Goal: Communication & Community: Participate in discussion

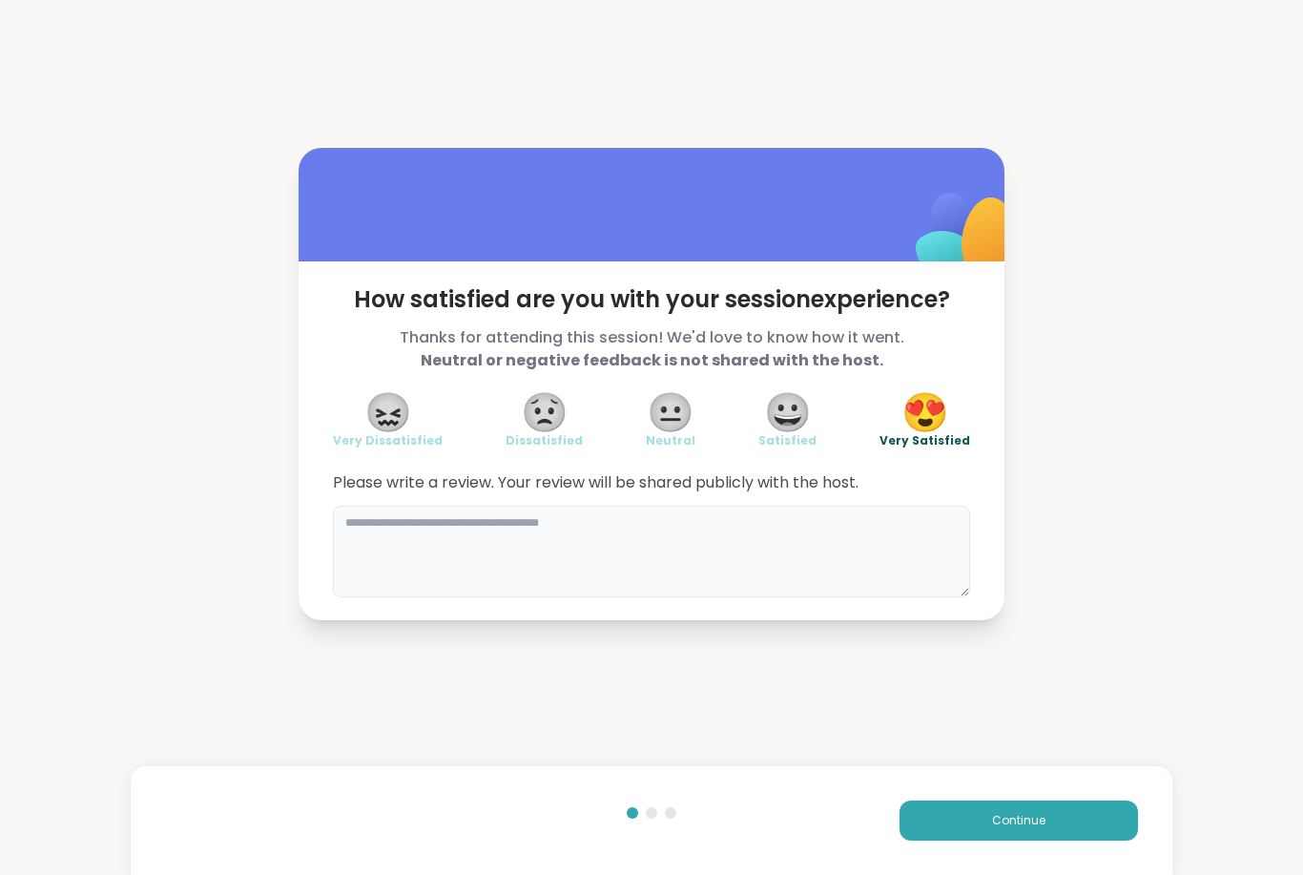
click at [653, 534] on textarea at bounding box center [651, 552] width 637 height 92
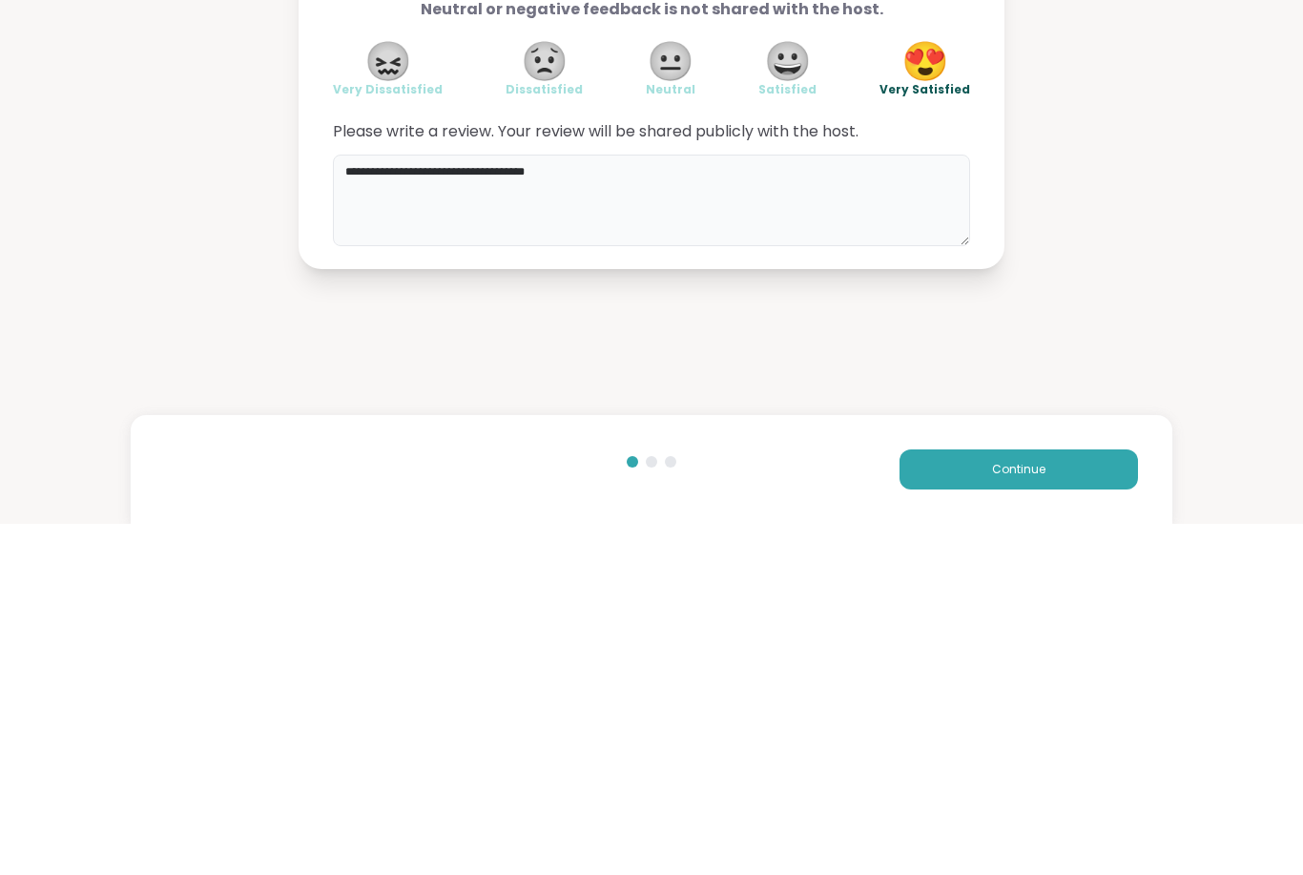
type textarea "**********"
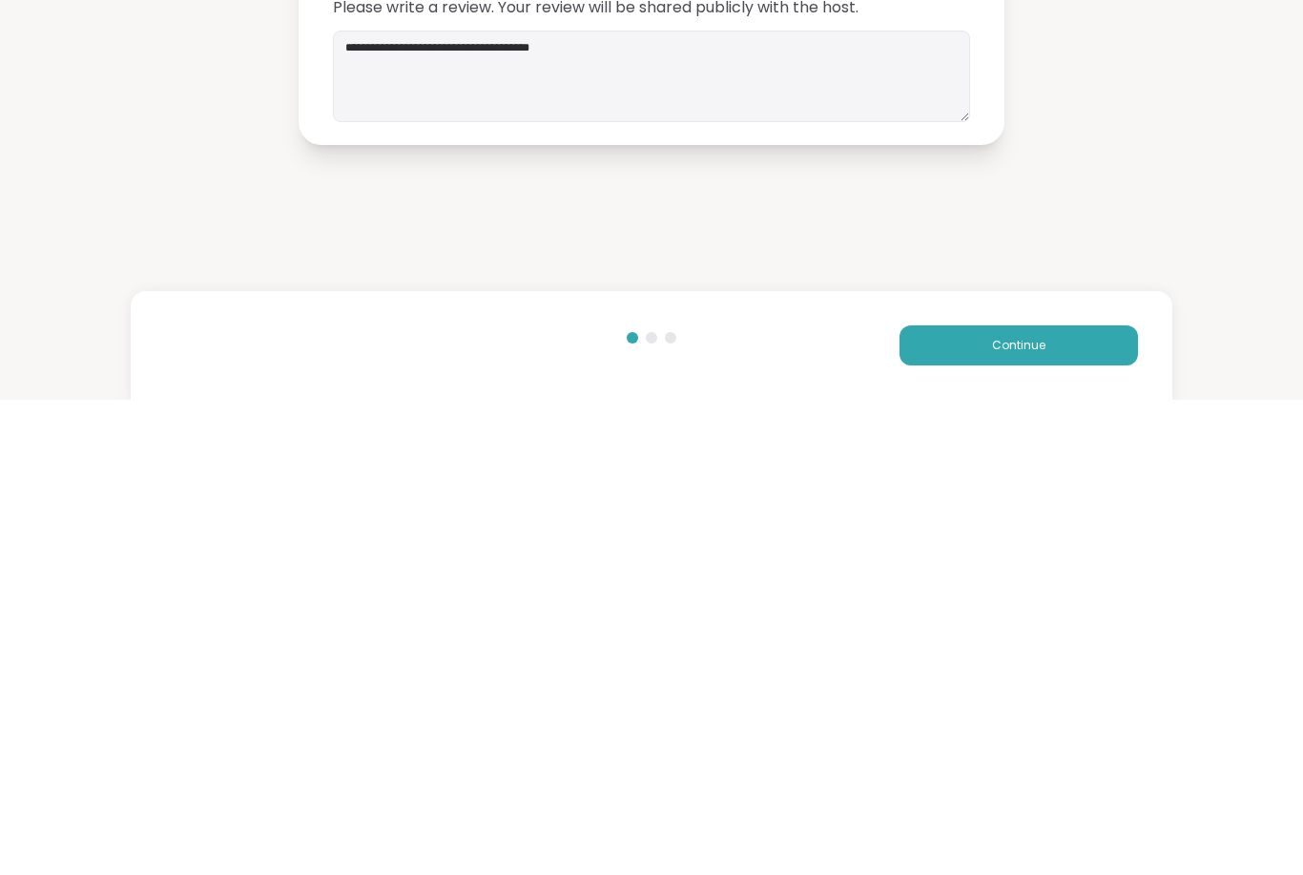
click at [1054, 801] on button "Continue" at bounding box center [1019, 821] width 239 height 40
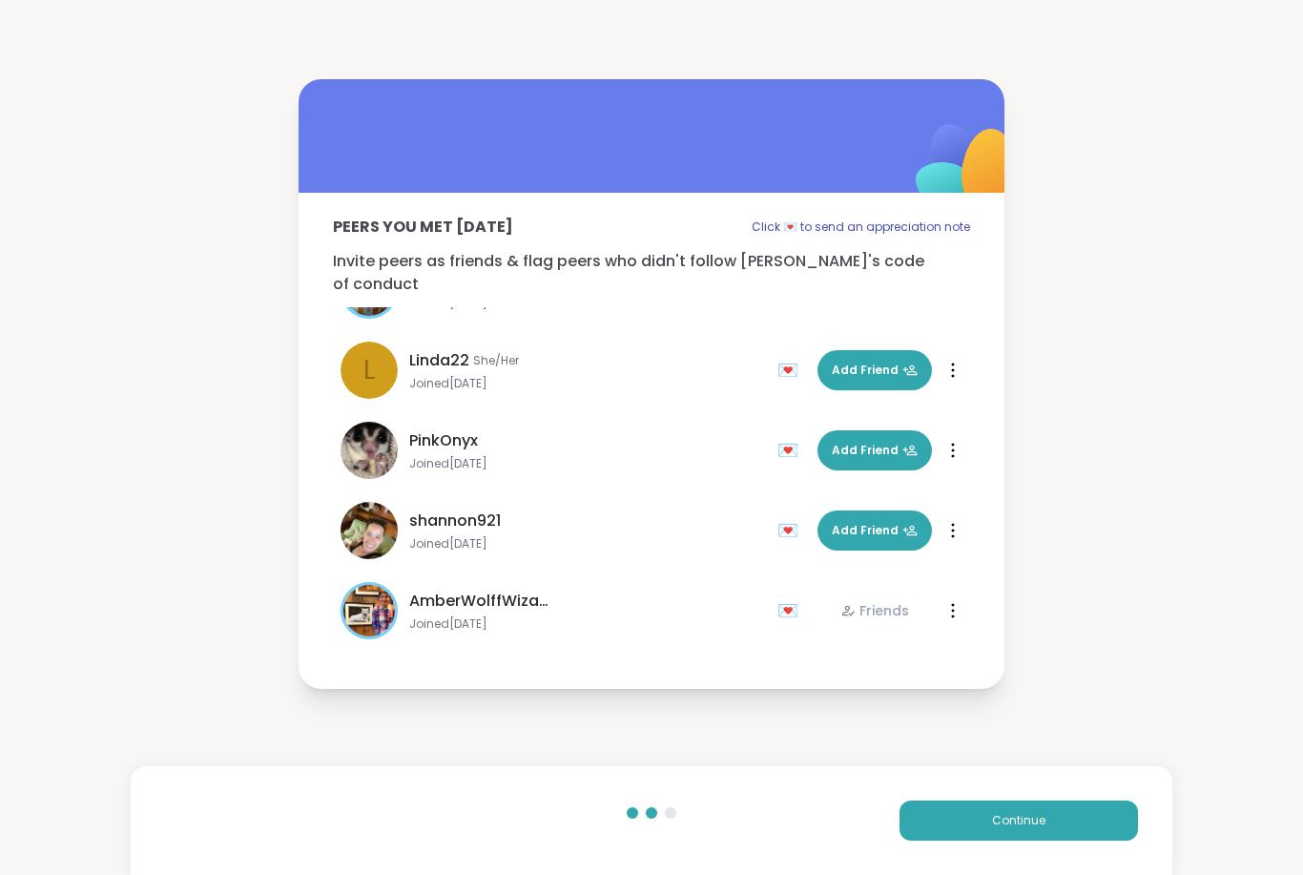
scroll to position [618, 0]
click at [790, 519] on div "💌" at bounding box center [792, 530] width 29 height 31
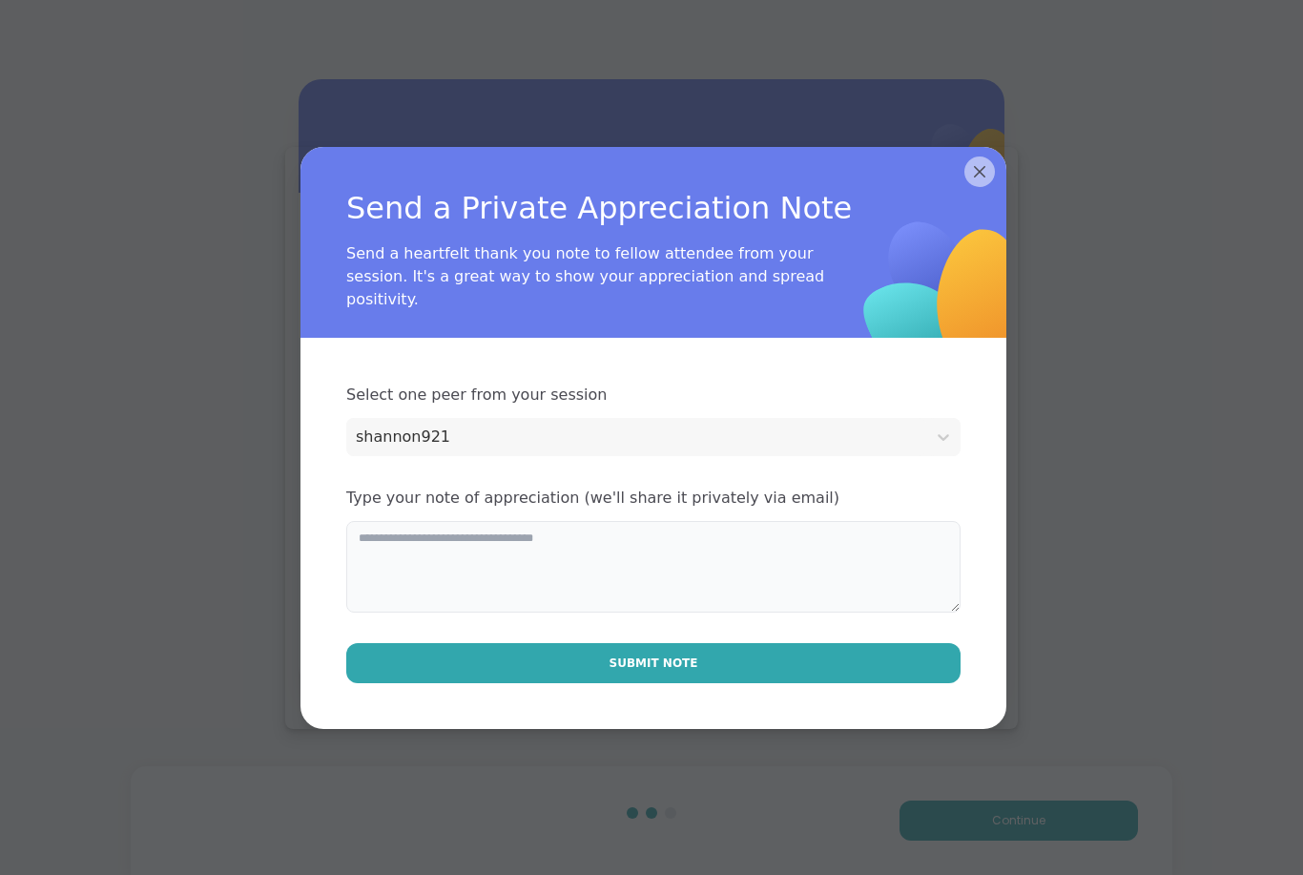
click at [598, 557] on textarea at bounding box center [653, 567] width 614 height 92
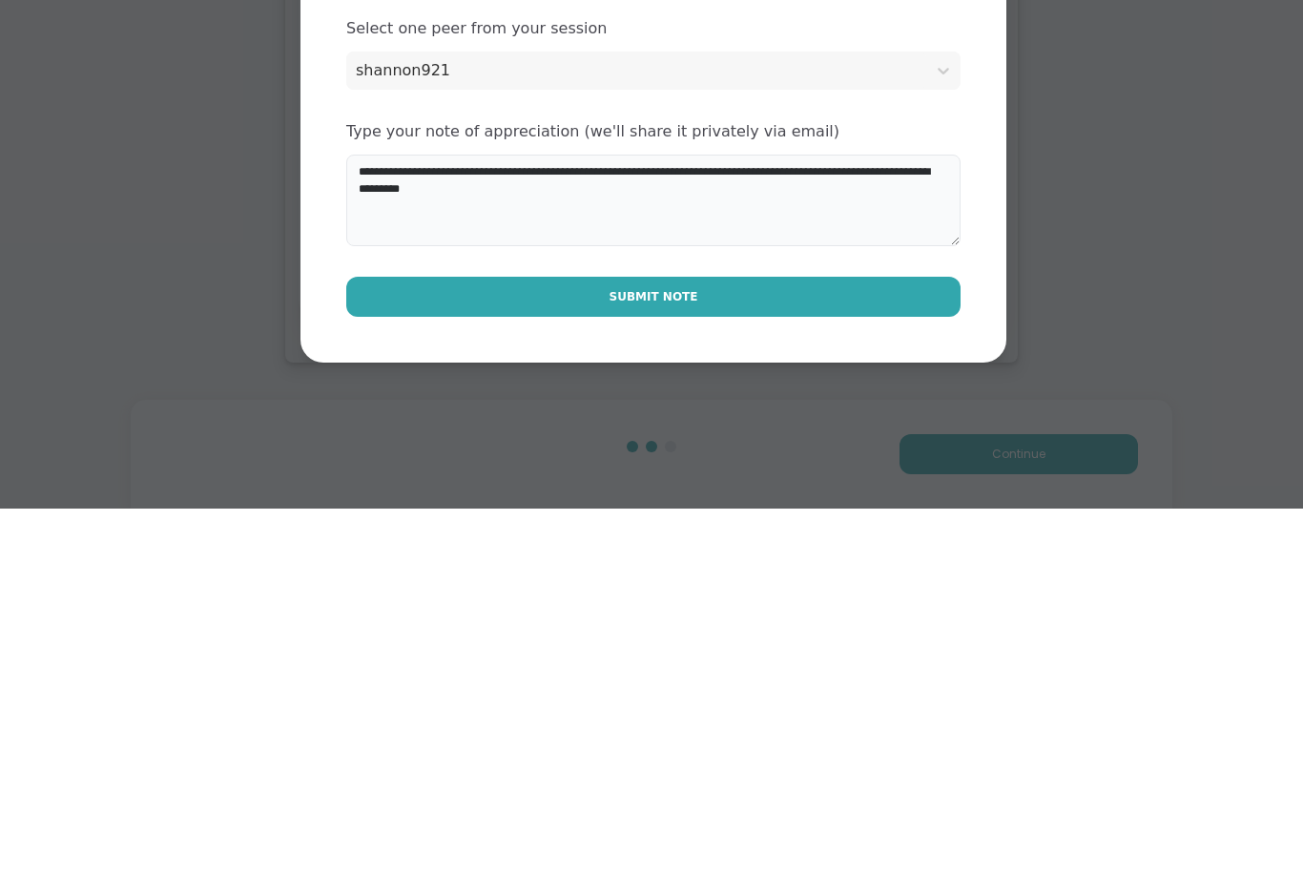
type textarea "**********"
click at [691, 655] on span "Submit Note" at bounding box center [654, 663] width 89 height 17
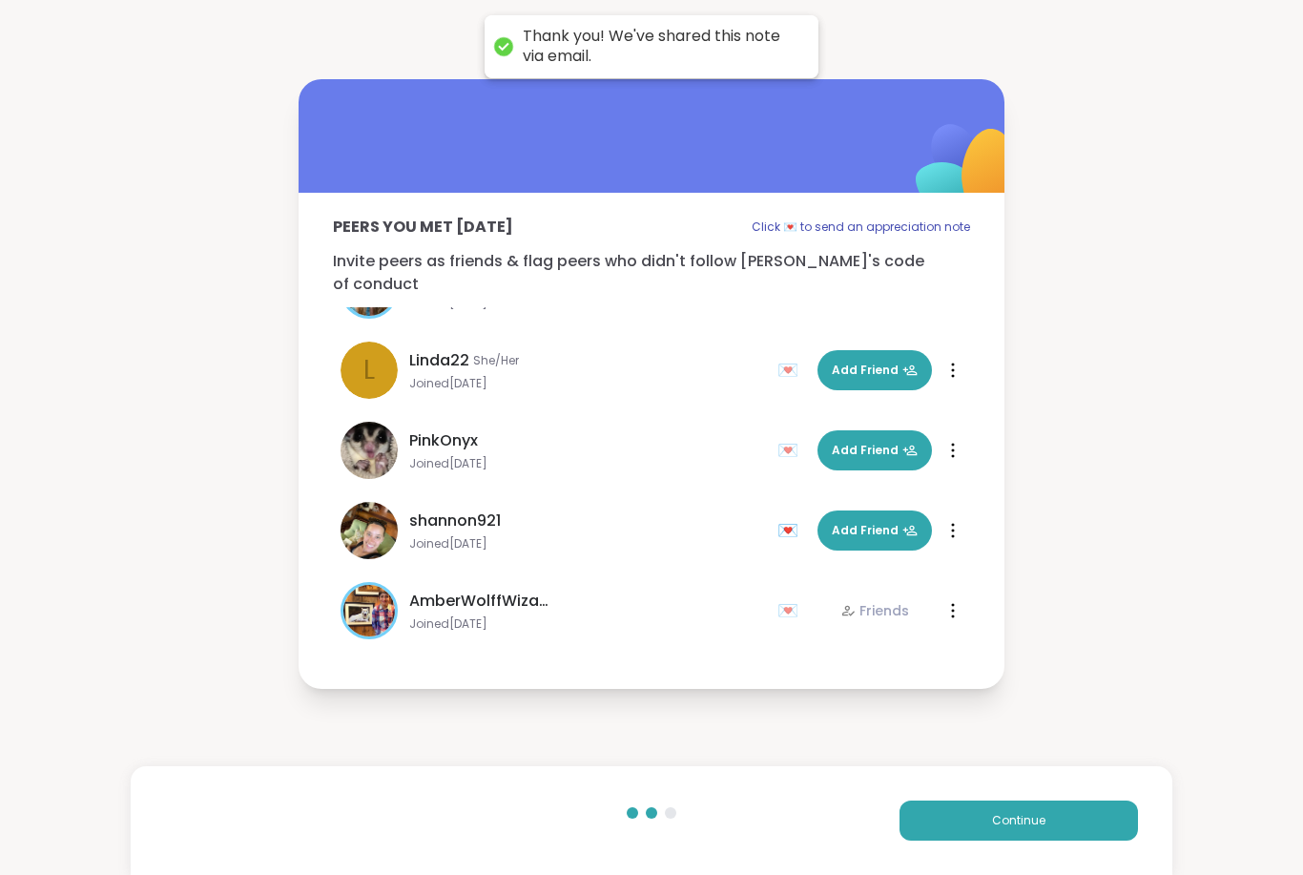
click at [1056, 824] on button "Continue" at bounding box center [1019, 821] width 239 height 40
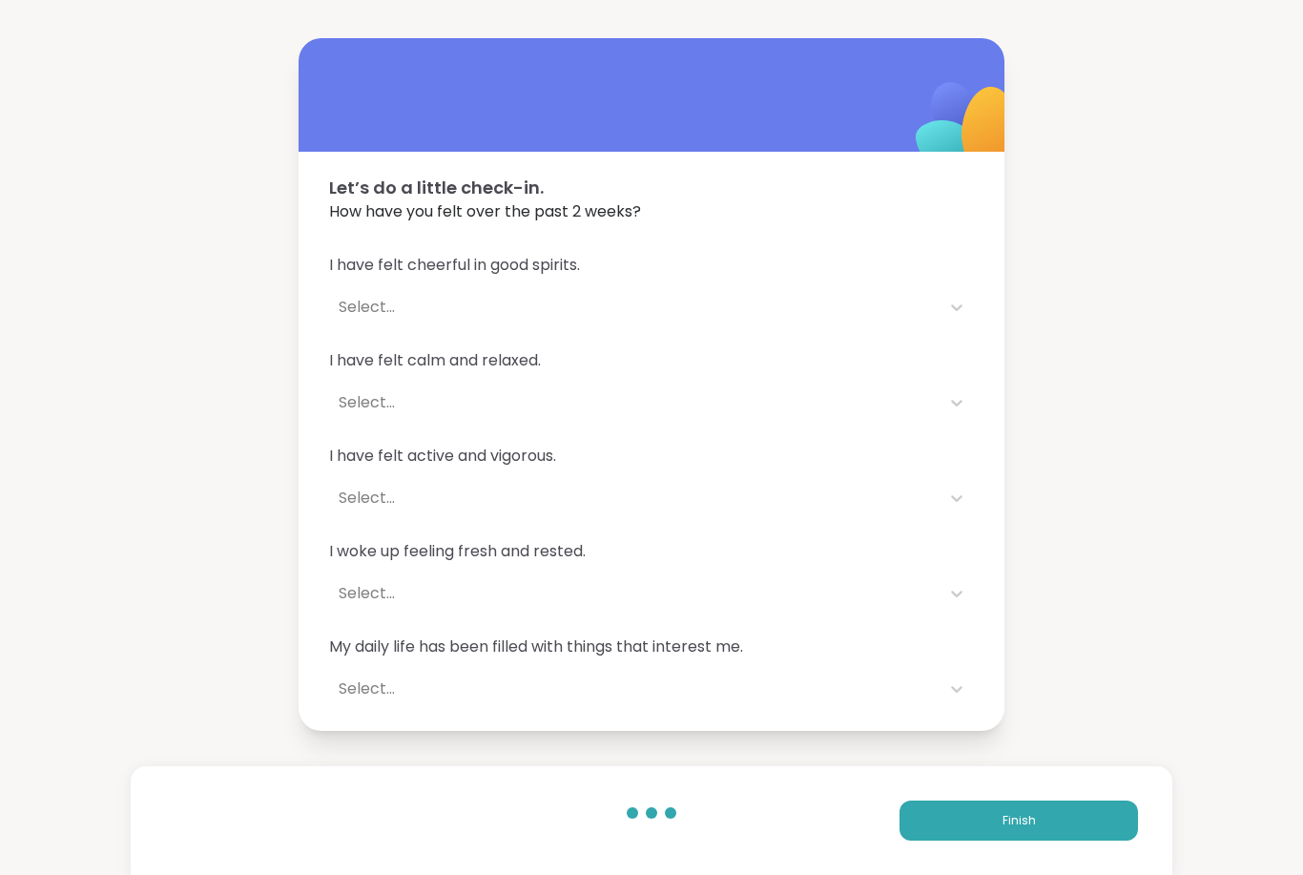
click at [15, 451] on div "Let’s do a little check-in. How have you felt over the past 2 weeks? I have fel…" at bounding box center [651, 384] width 1303 height 768
click at [1068, 824] on button "Finish" at bounding box center [1019, 821] width 239 height 40
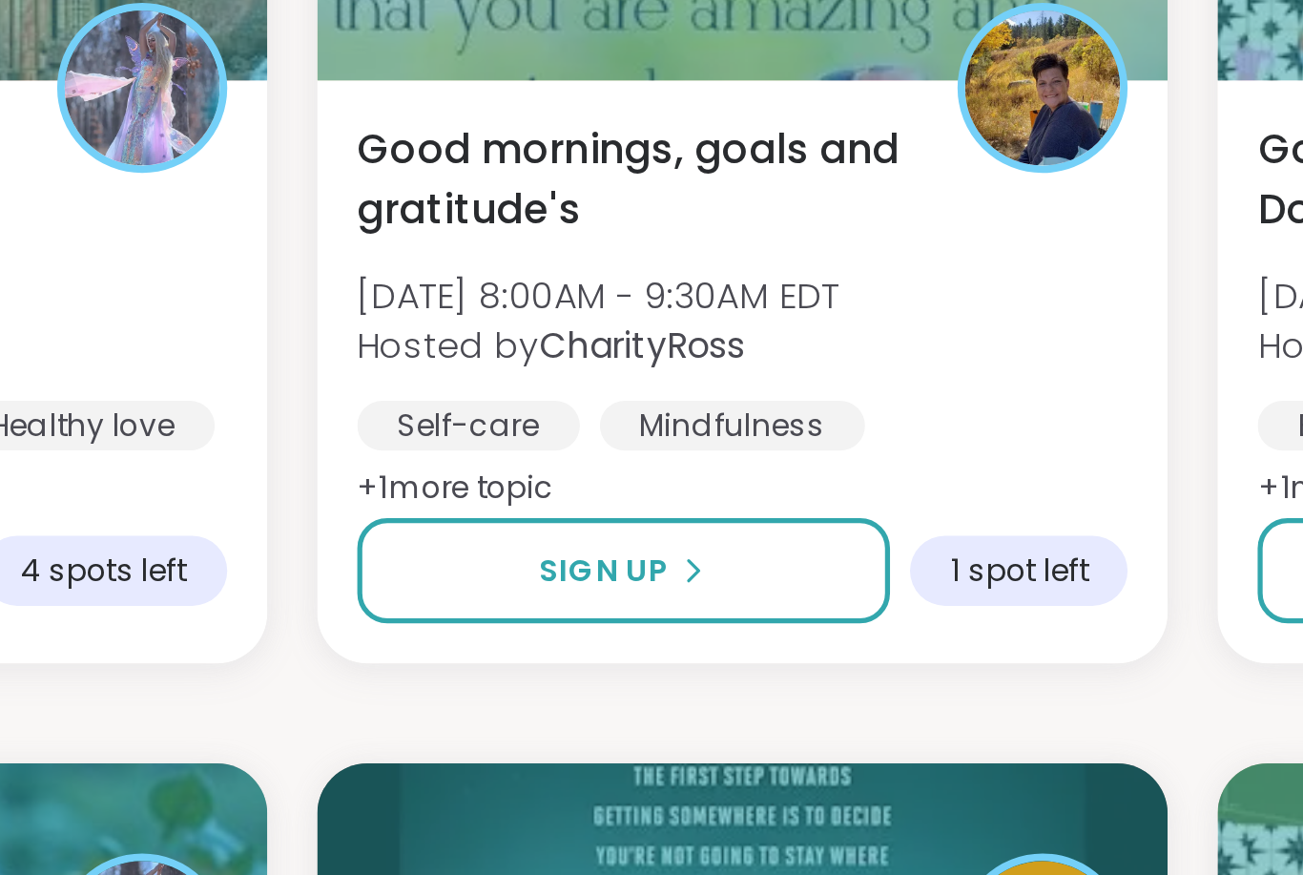
click at [627, 492] on div "Self-care Mindfulness Goal-setting" at bounding box center [774, 515] width 295 height 46
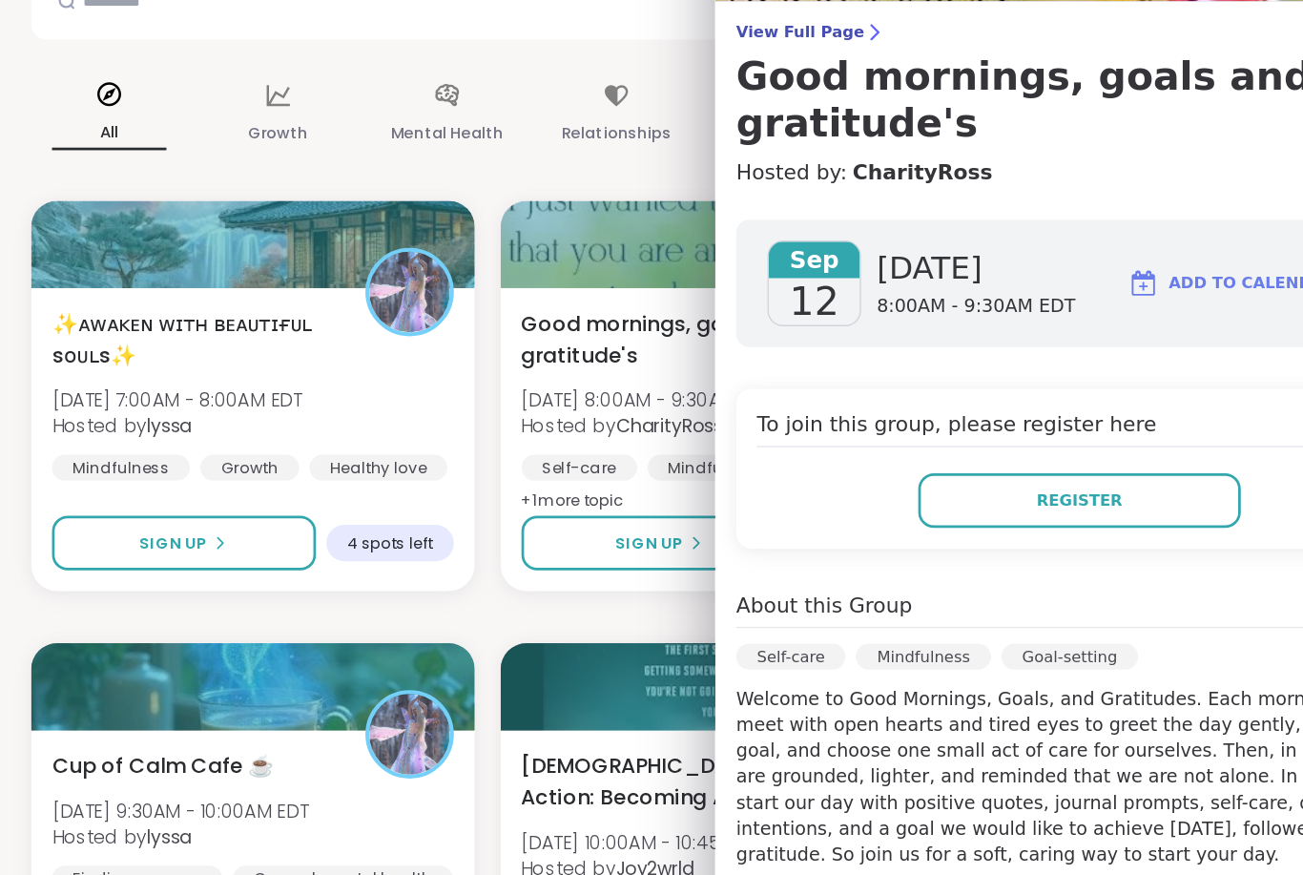
click at [784, 168] on span "View Full Page" at bounding box center [1036, 175] width 504 height 15
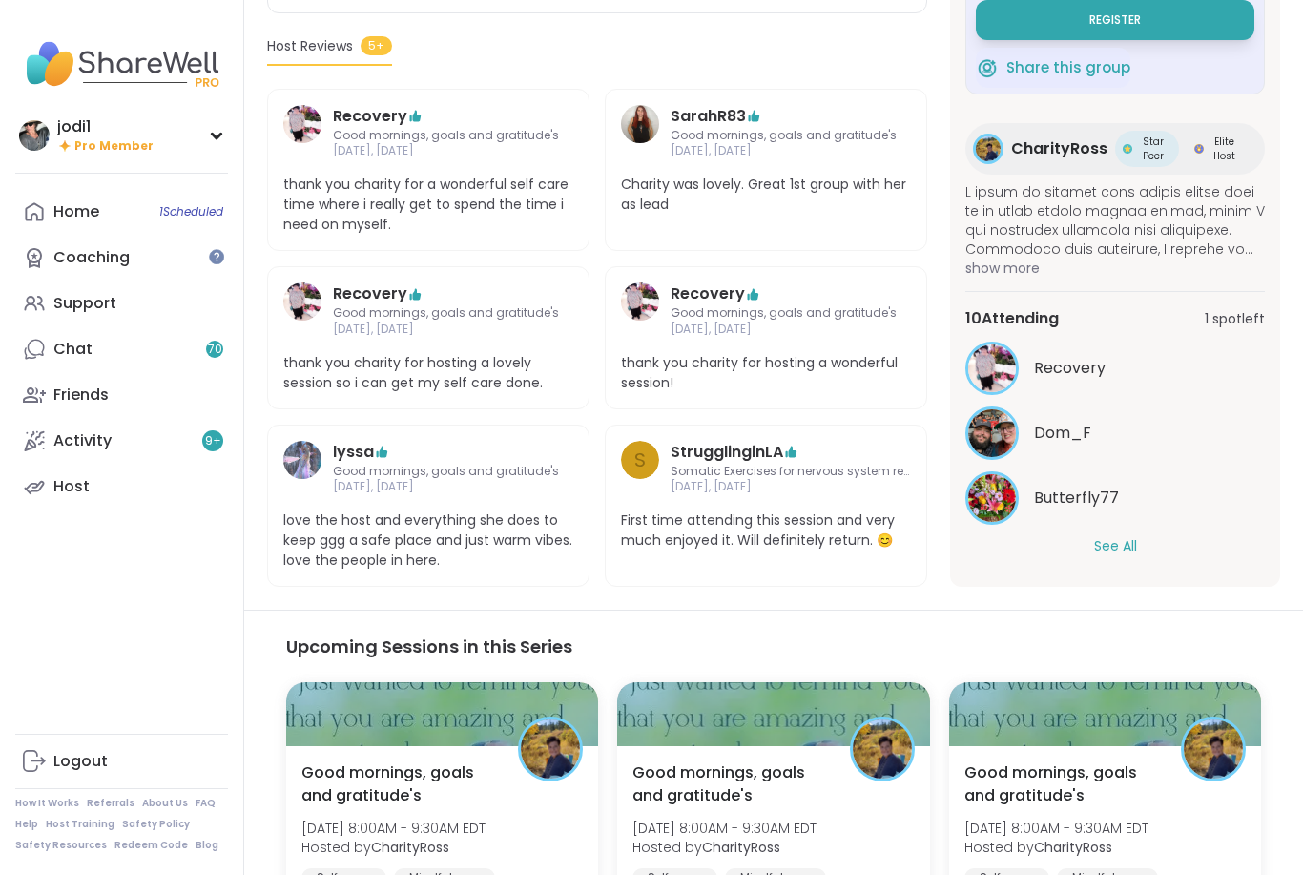
scroll to position [555, 0]
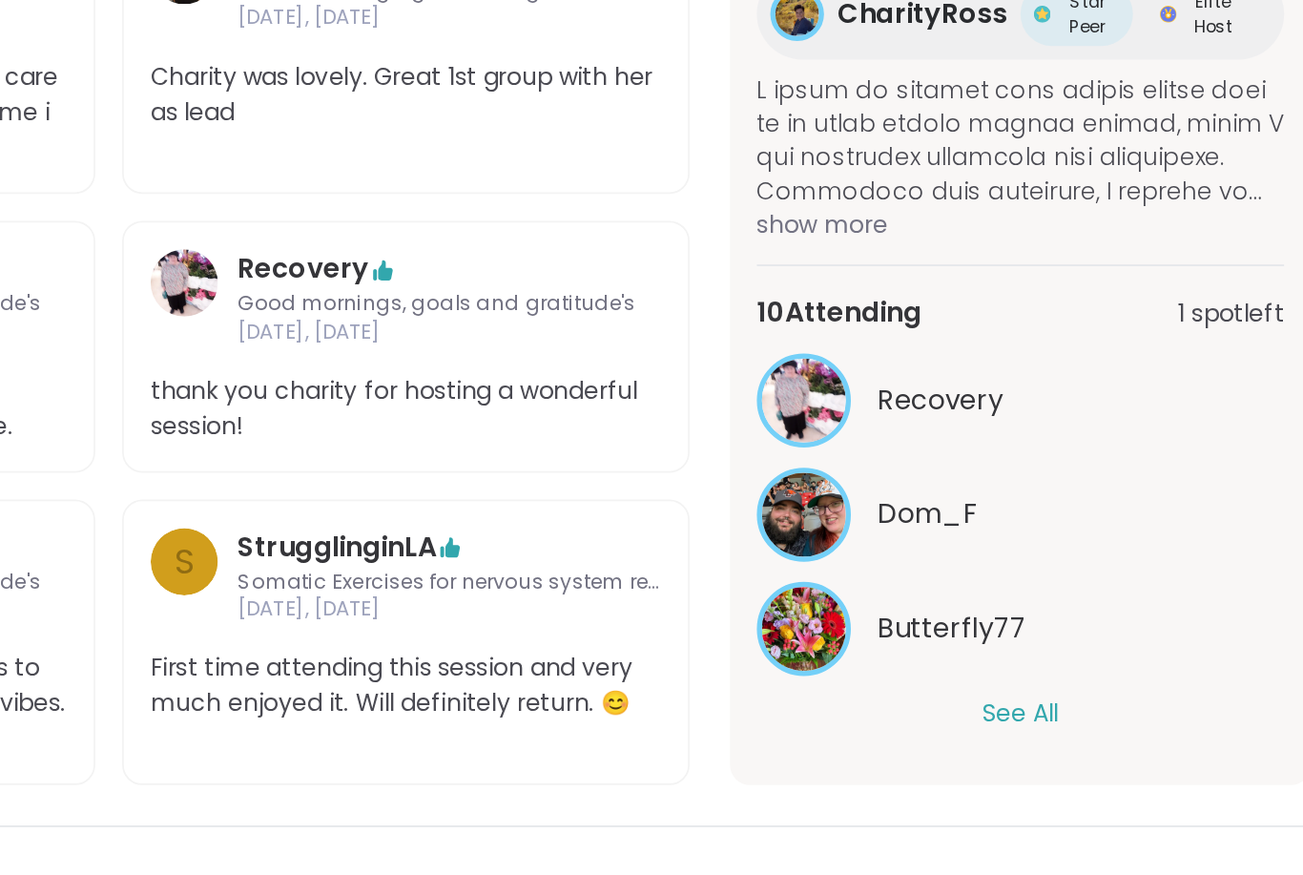
click at [1094, 537] on button "See All" at bounding box center [1115, 547] width 43 height 20
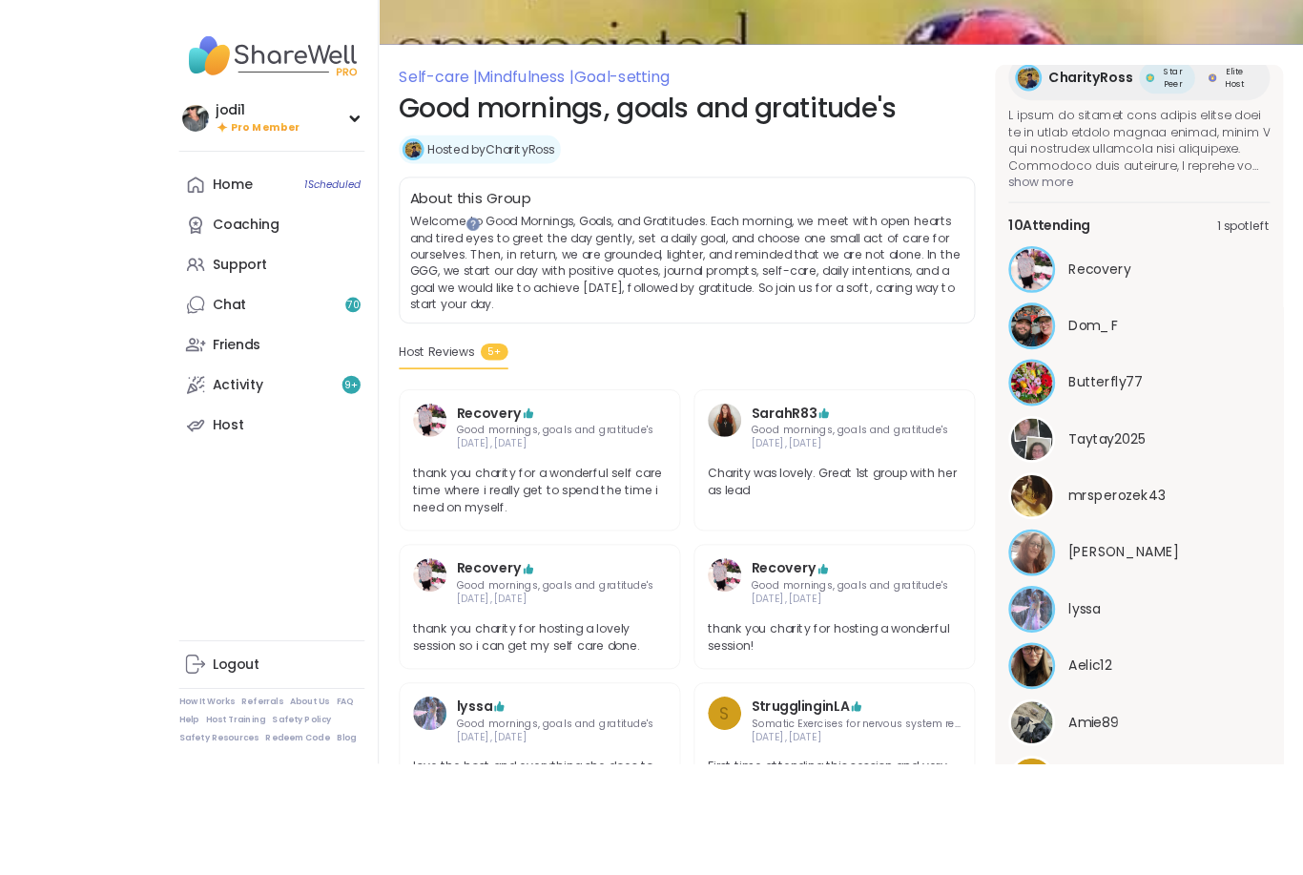
scroll to position [418, 0]
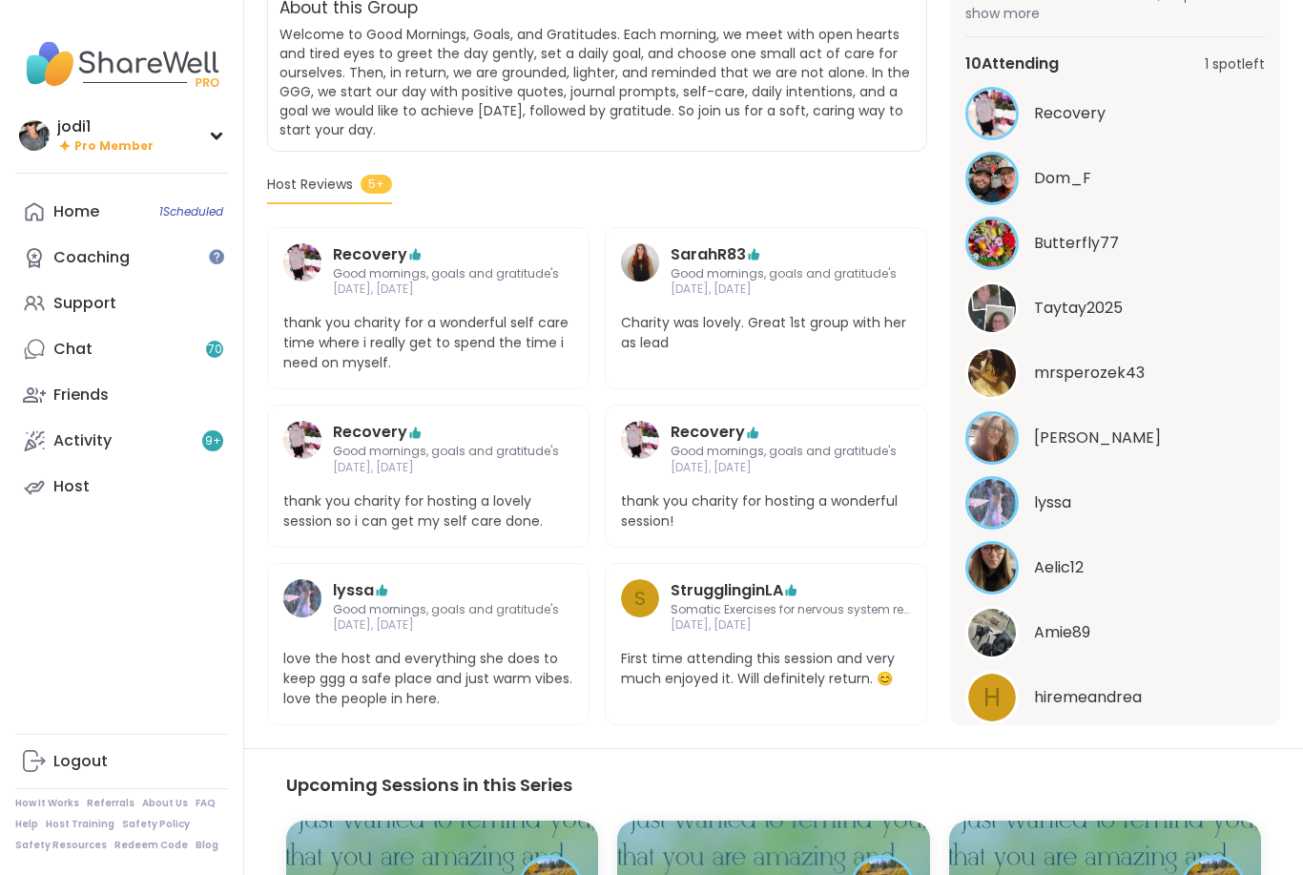
click at [58, 343] on div "Chat 70" at bounding box center [72, 349] width 39 height 21
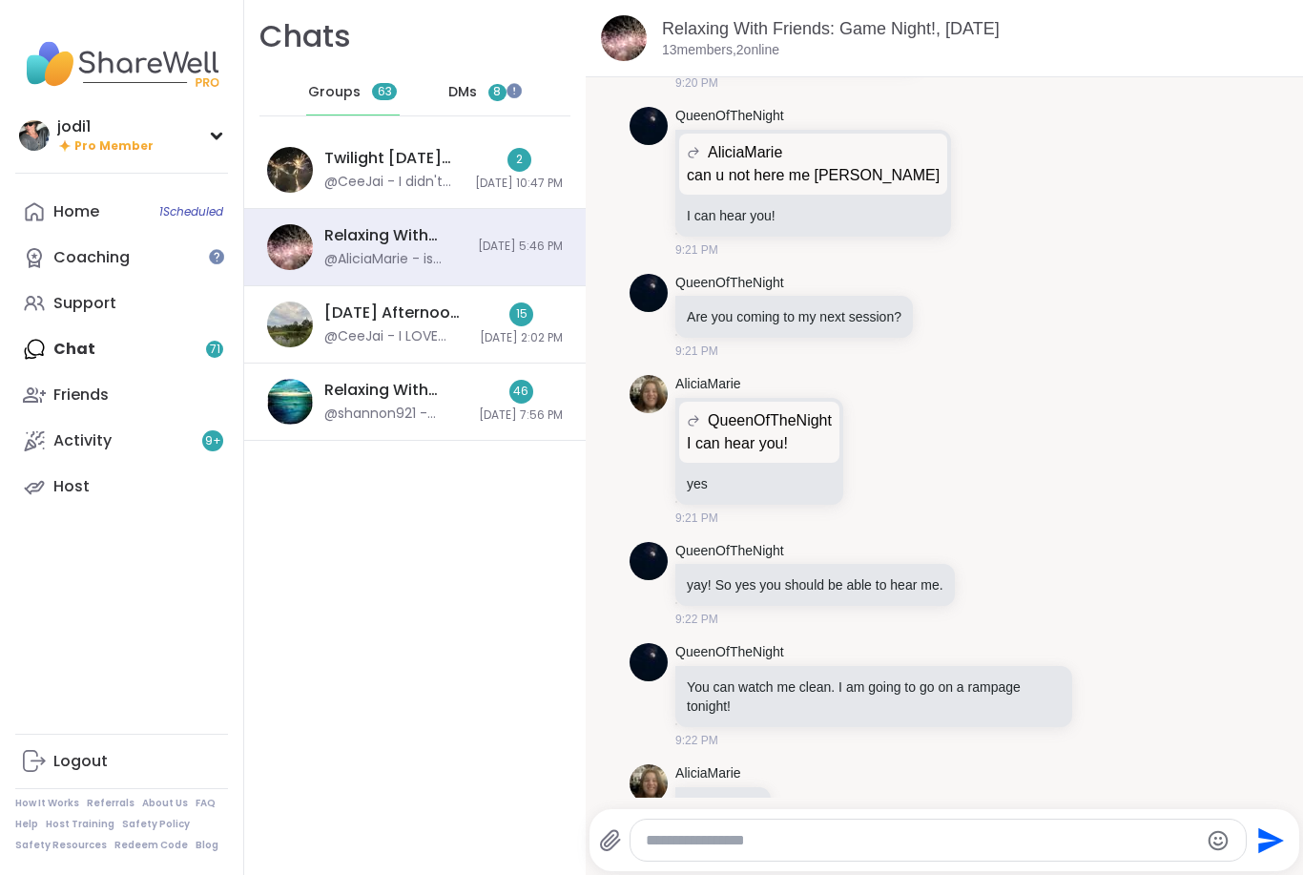
click at [461, 75] on div "DMs 8" at bounding box center [478, 93] width 94 height 46
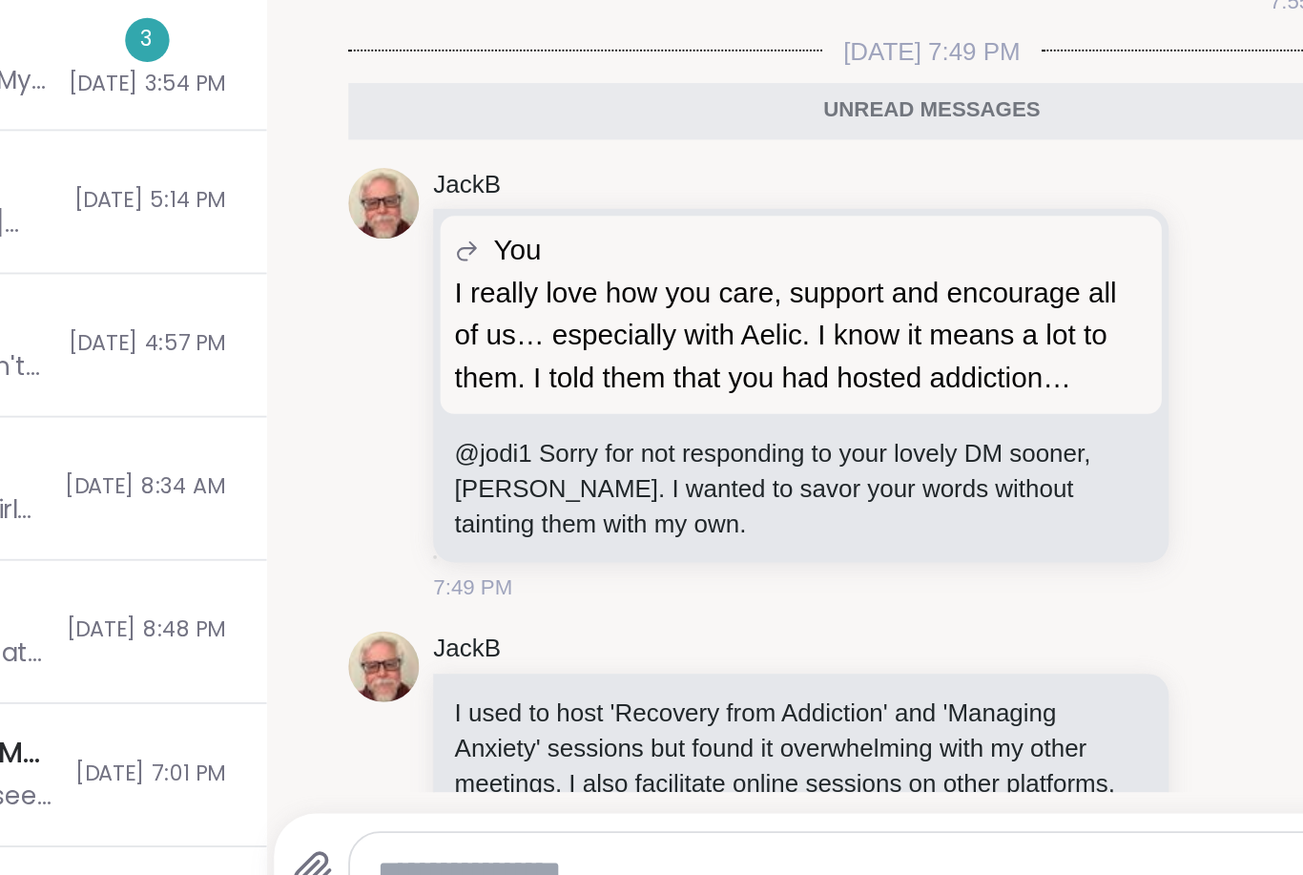
scroll to position [5980, 0]
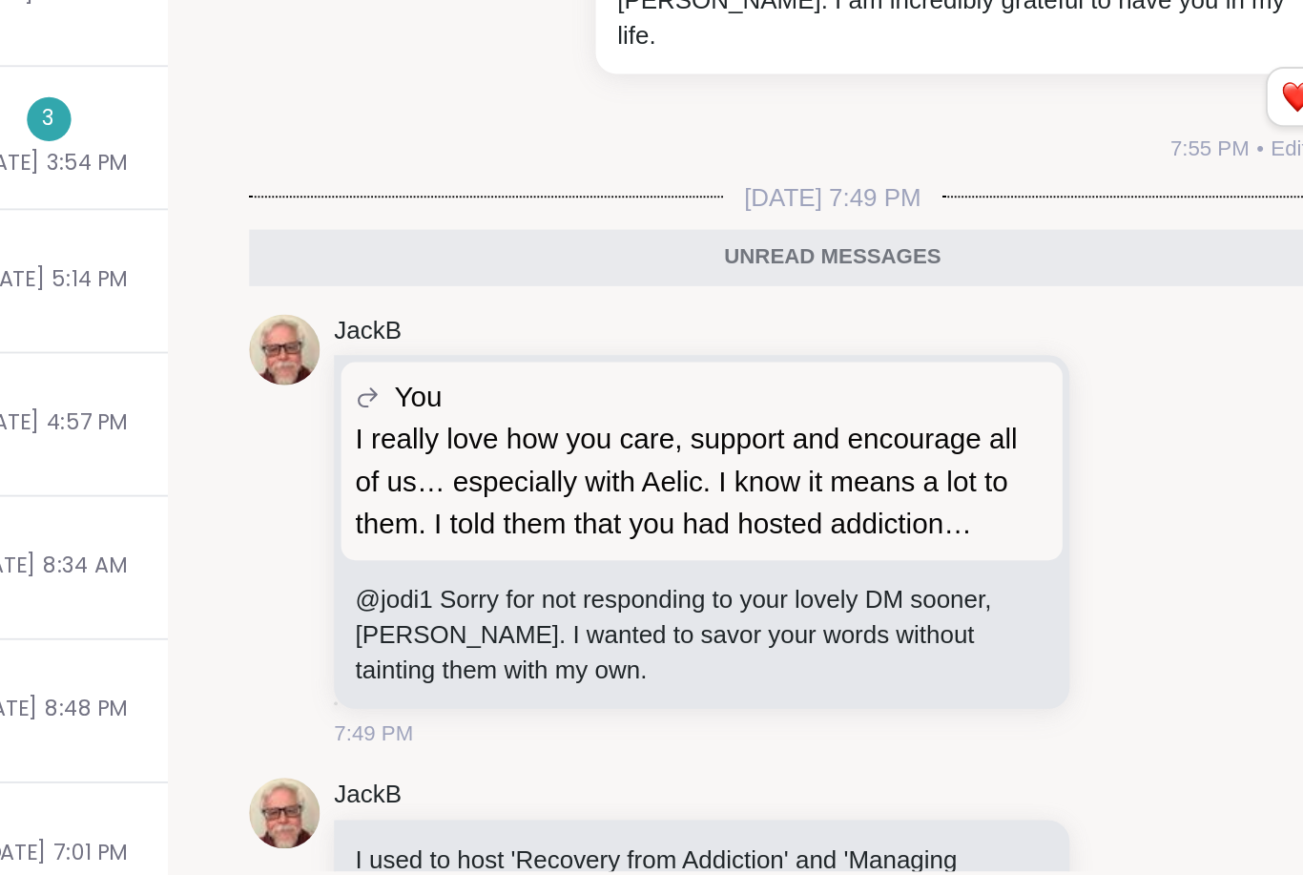
click at [1097, 604] on icon at bounding box center [1105, 613] width 17 height 19
click at [946, 574] on div "Select Reaction: Heart" at bounding box center [954, 582] width 17 height 17
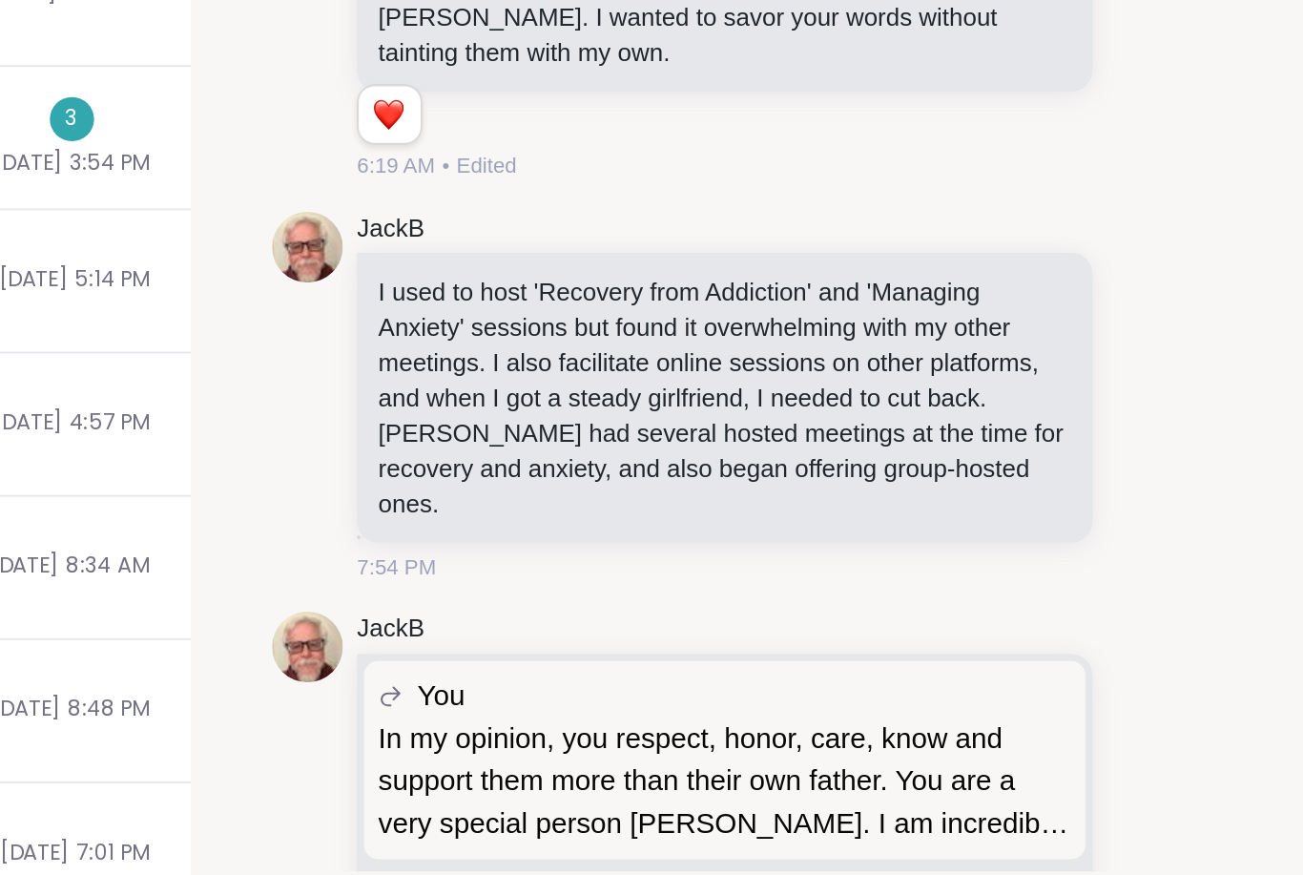
scroll to position [6314, 0]
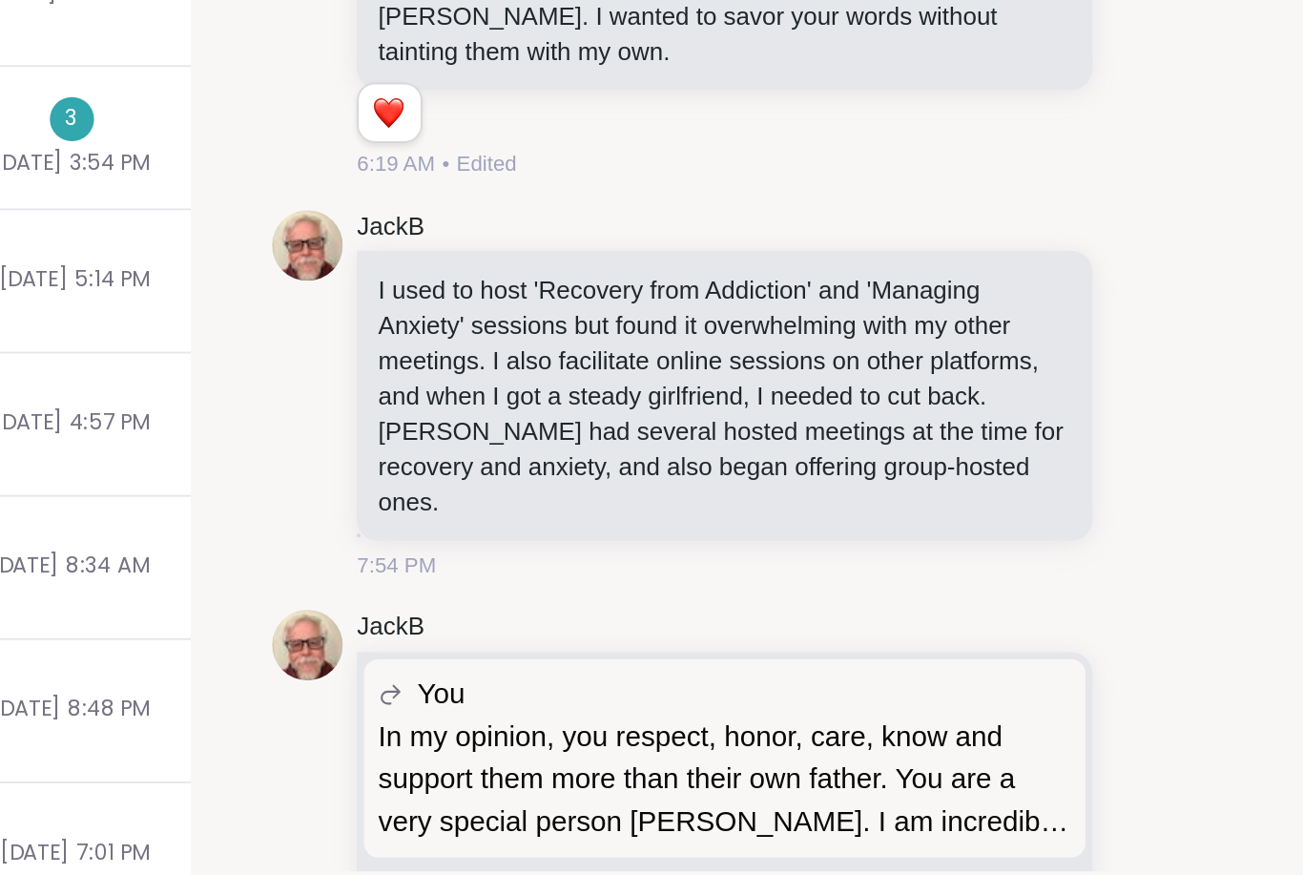
click at [1097, 531] on icon at bounding box center [1105, 540] width 17 height 19
click at [904, 501] on div "Select Reaction: Thumbs up" at bounding box center [912, 509] width 17 height 17
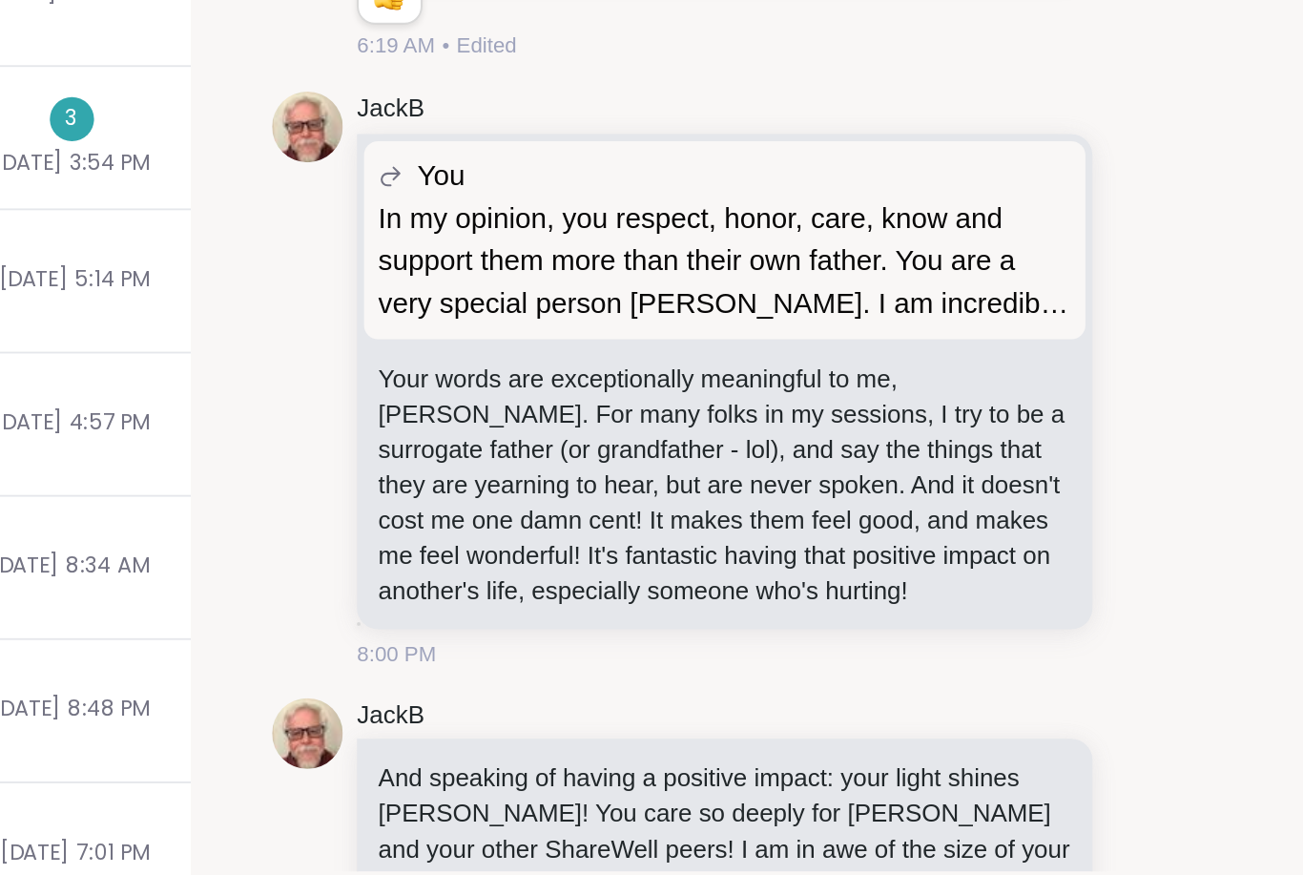
scroll to position [6625, 0]
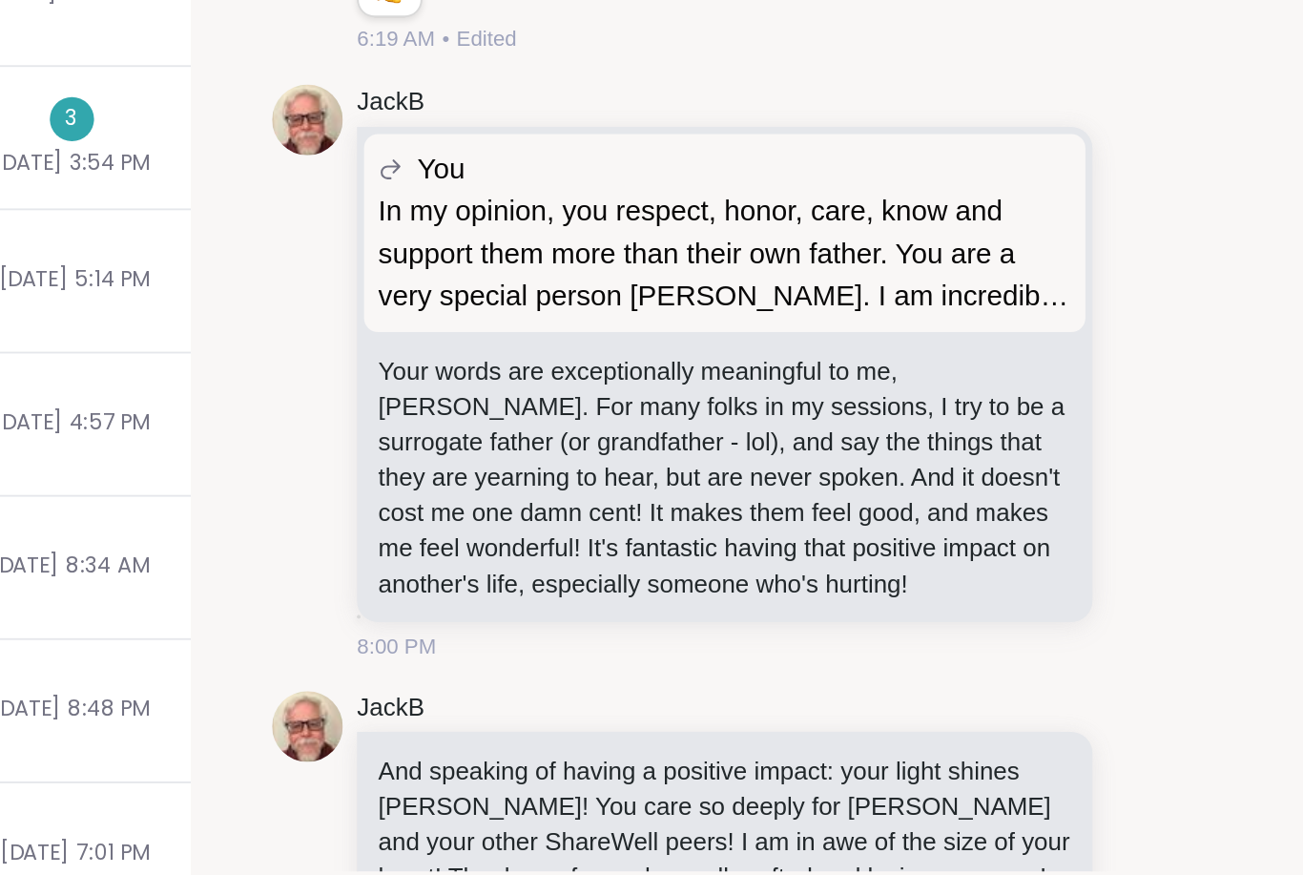
click at [1097, 518] on icon at bounding box center [1105, 527] width 17 height 19
click at [946, 489] on div "Select Reaction: Heart" at bounding box center [954, 497] width 17 height 17
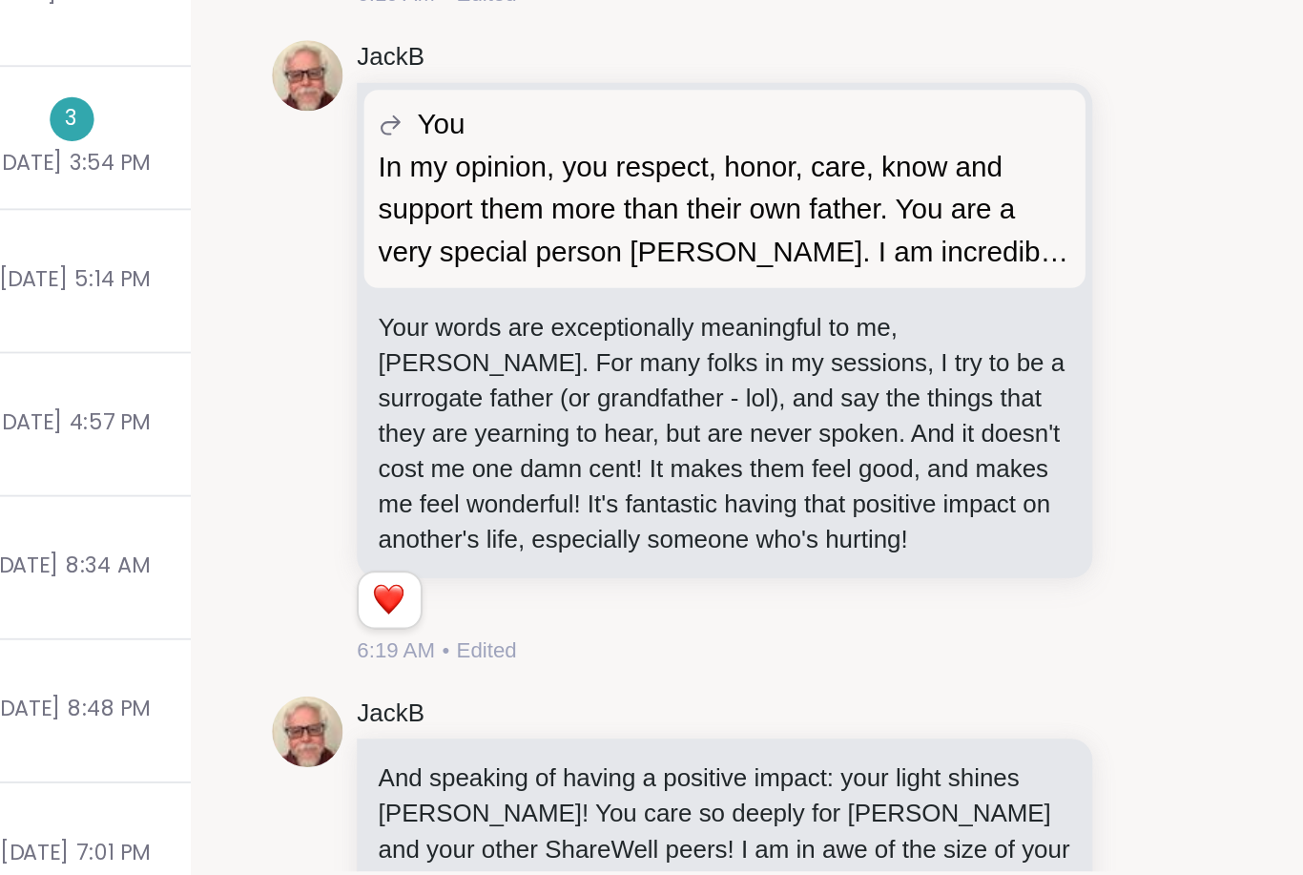
scroll to position [6652, 0]
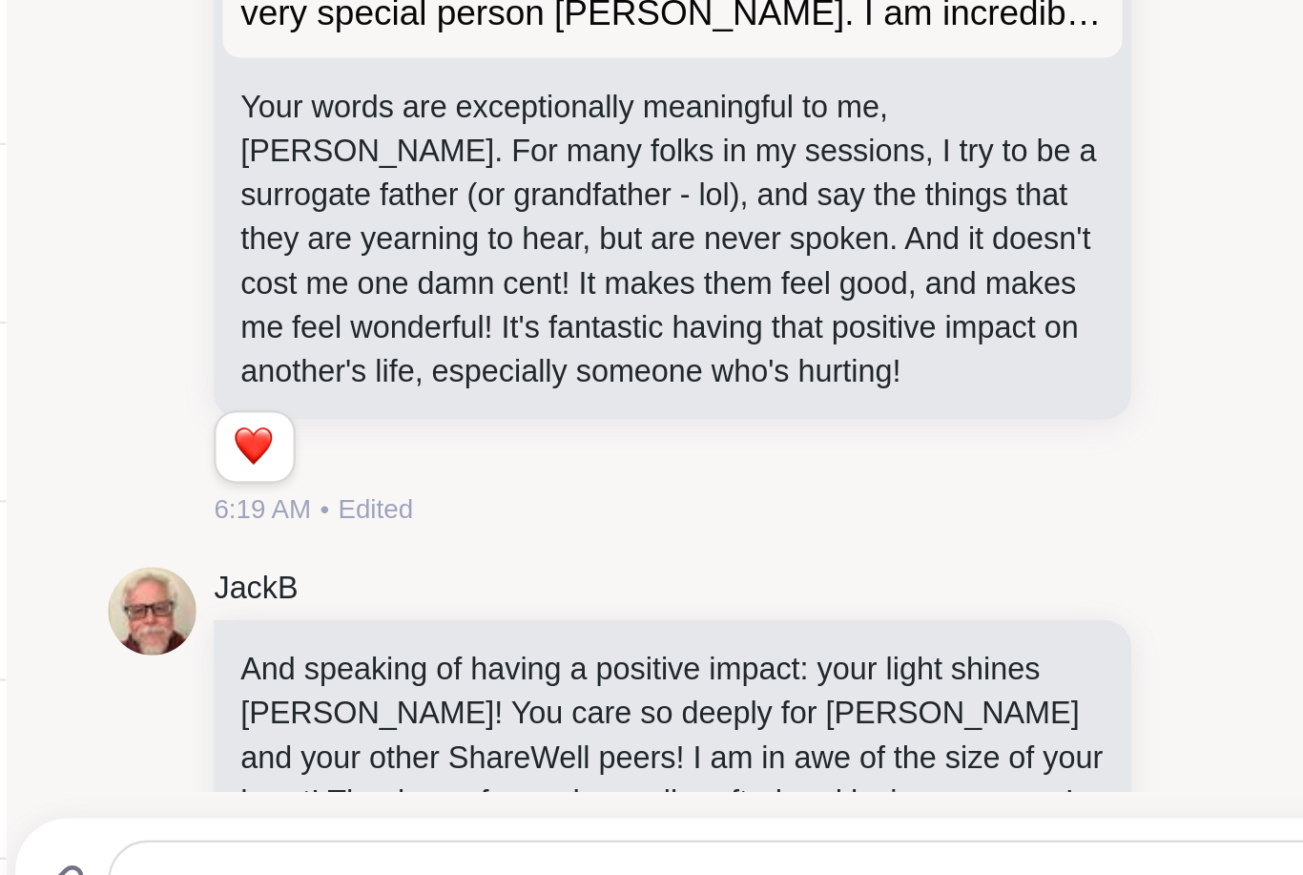
click at [1097, 771] on icon at bounding box center [1105, 780] width 17 height 19
click at [946, 741] on div "Select Reaction: Heart" at bounding box center [954, 749] width 17 height 17
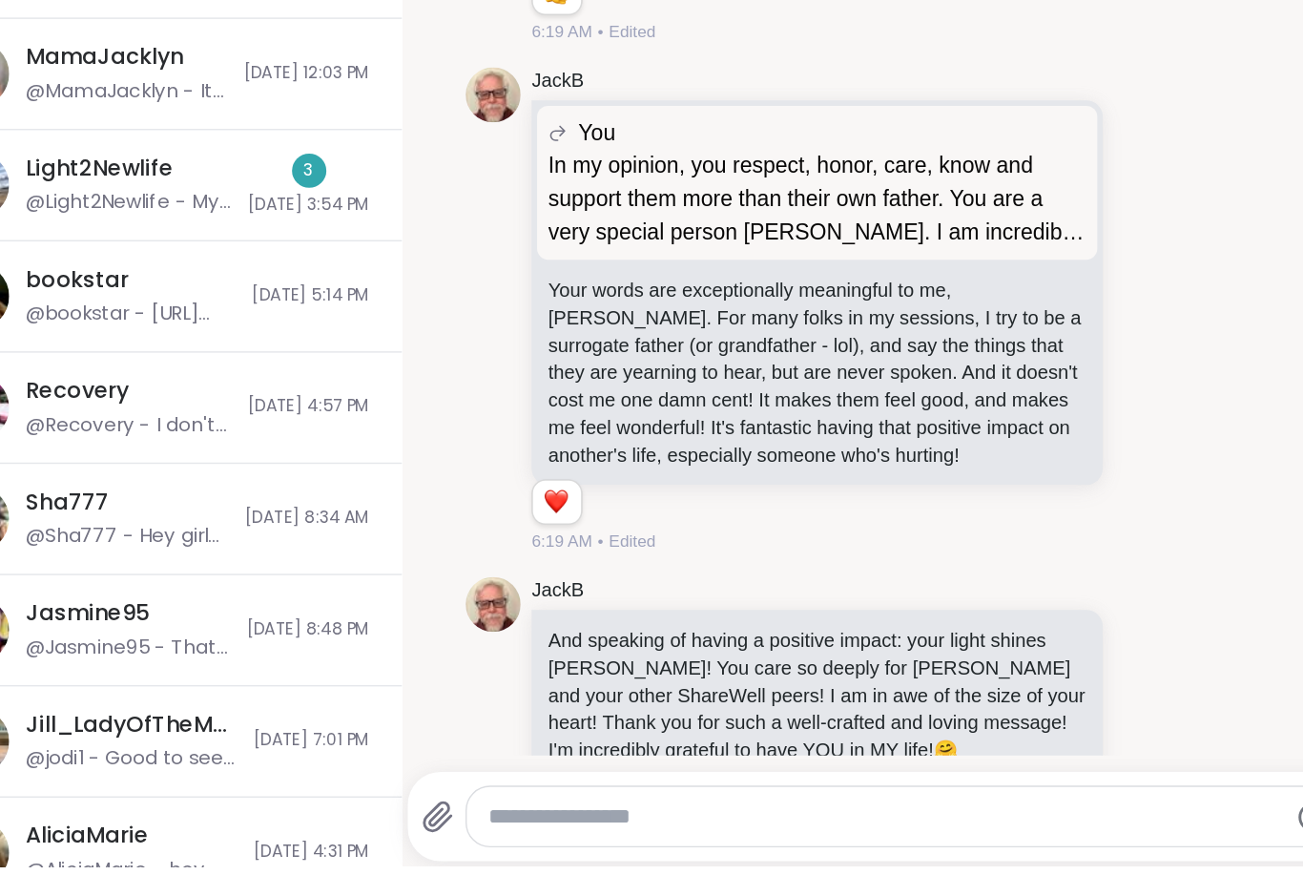
scroll to position [6630, 0]
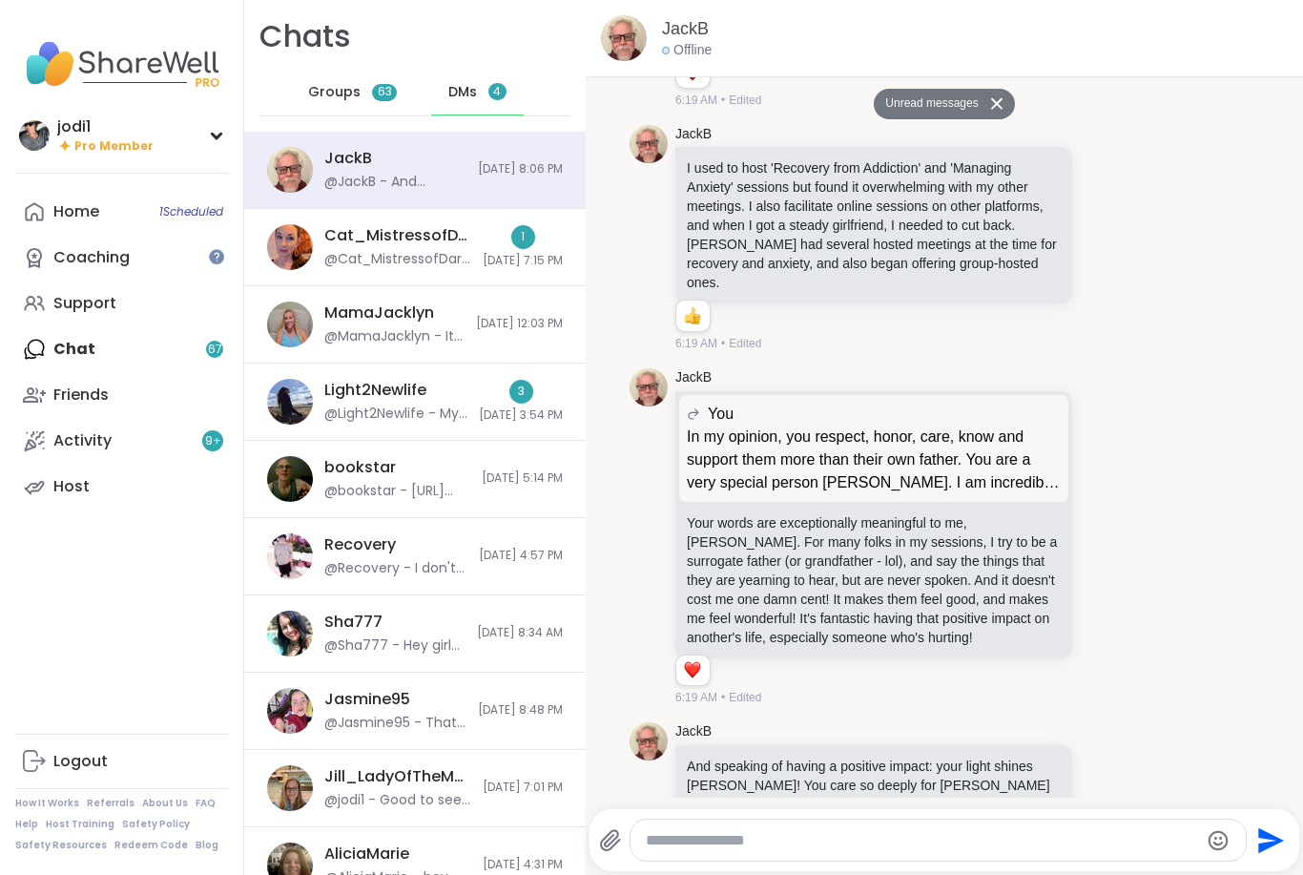
click at [483, 244] on div "1 [DATE] 7:15 PM" at bounding box center [523, 247] width 80 height 44
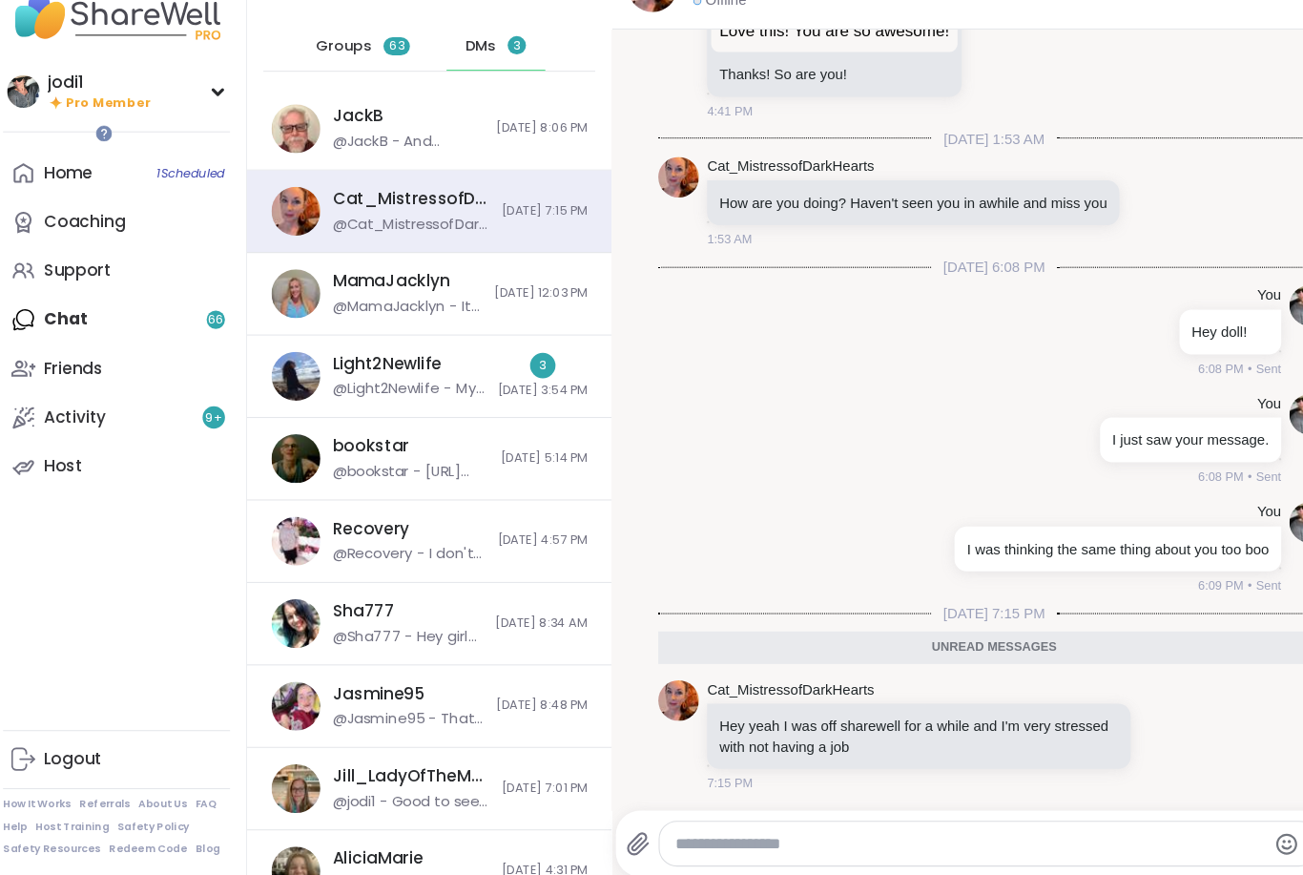
scroll to position [10232, 0]
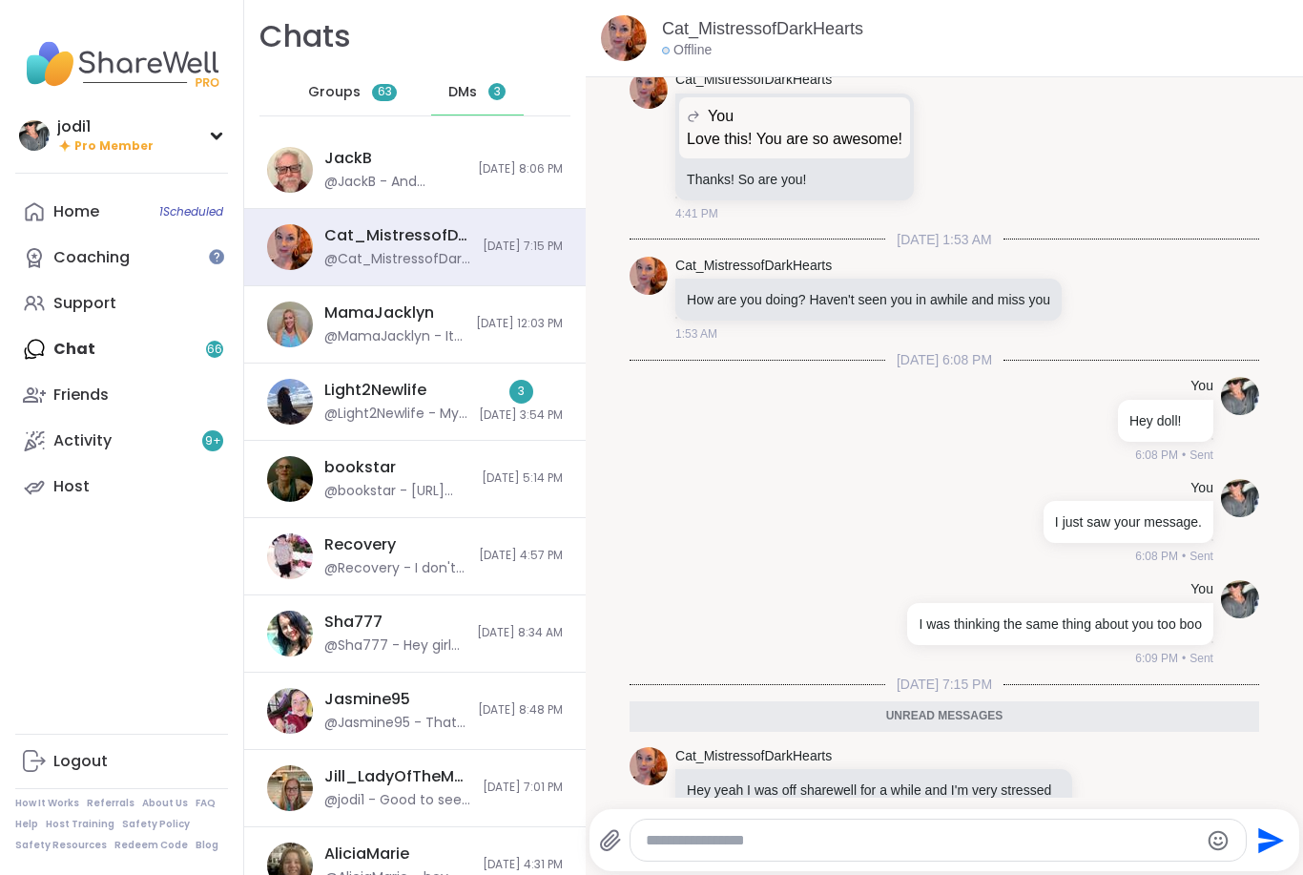
click at [487, 393] on div "3 [DATE] 3:54 PM" at bounding box center [521, 402] width 84 height 44
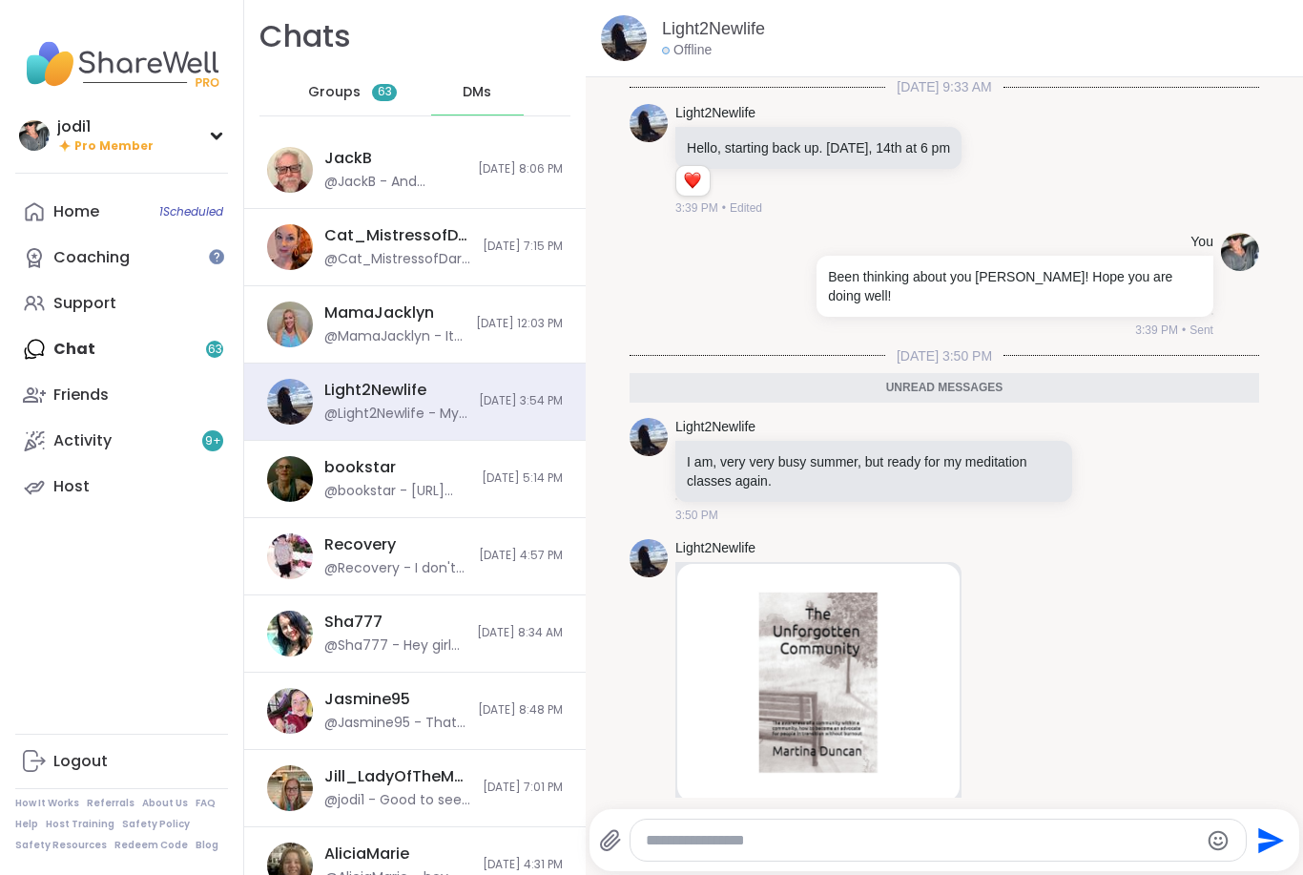
scroll to position [227, 0]
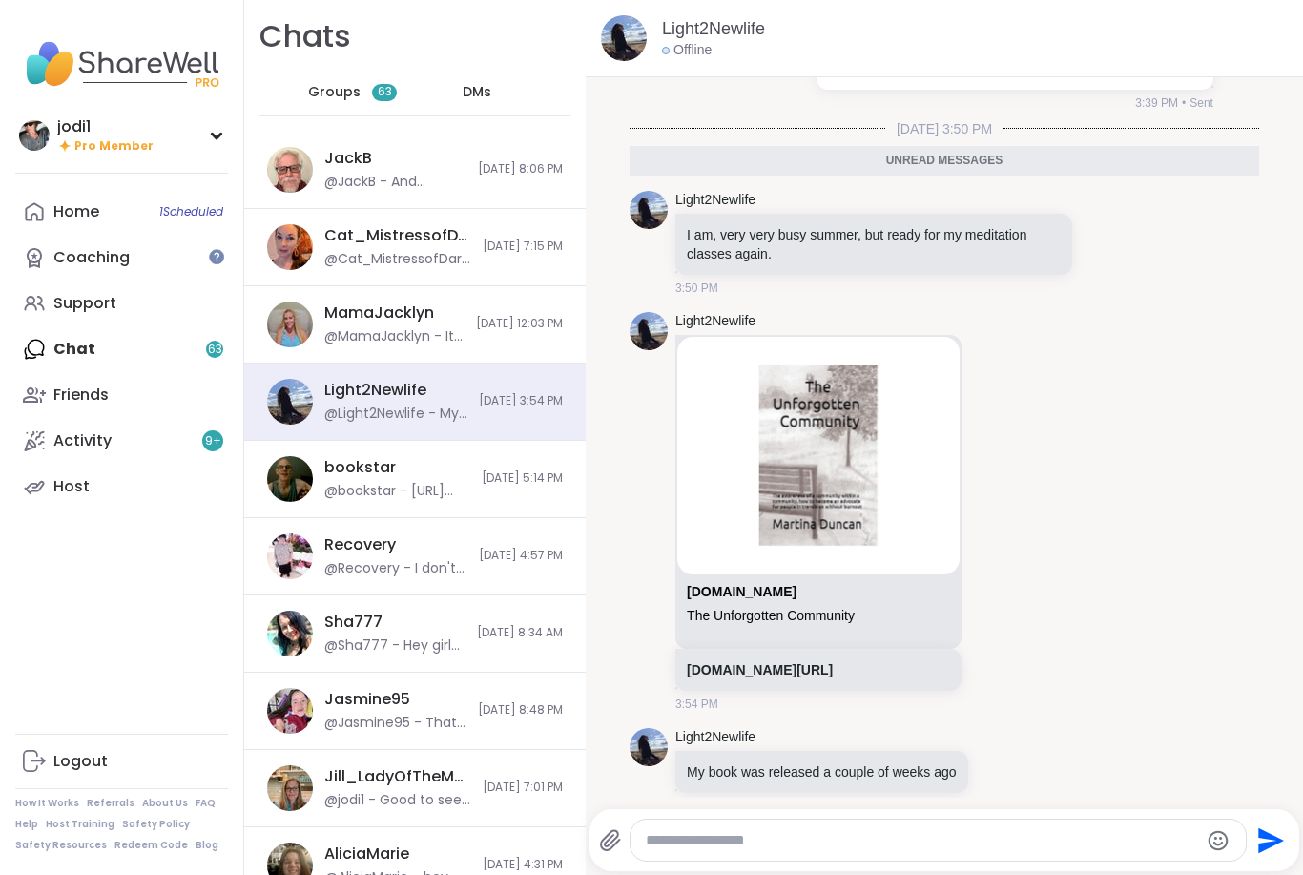
click at [365, 87] on div "Groups 63" at bounding box center [353, 93] width 94 height 46
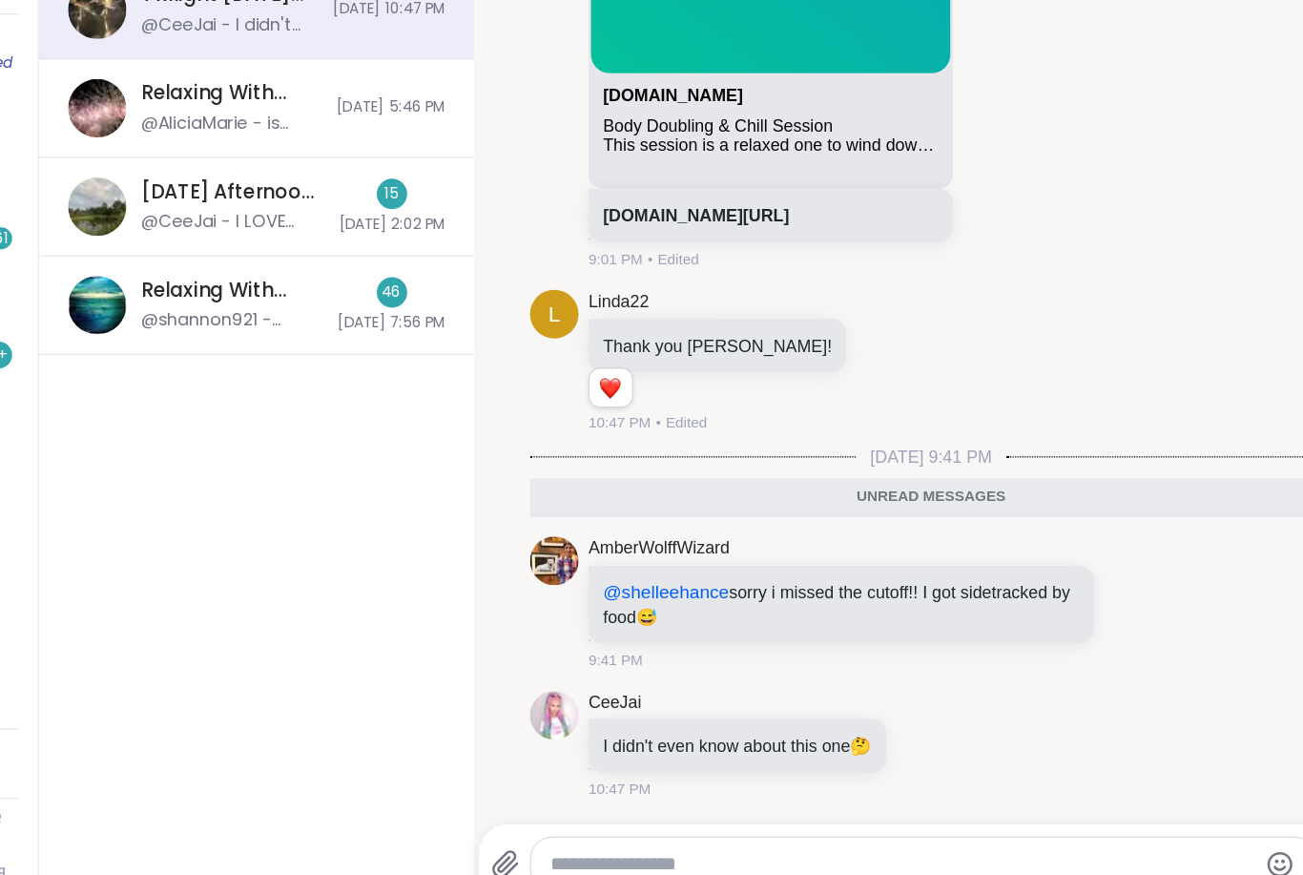
scroll to position [1677, 0]
